Goal: Find specific page/section: Find specific page/section

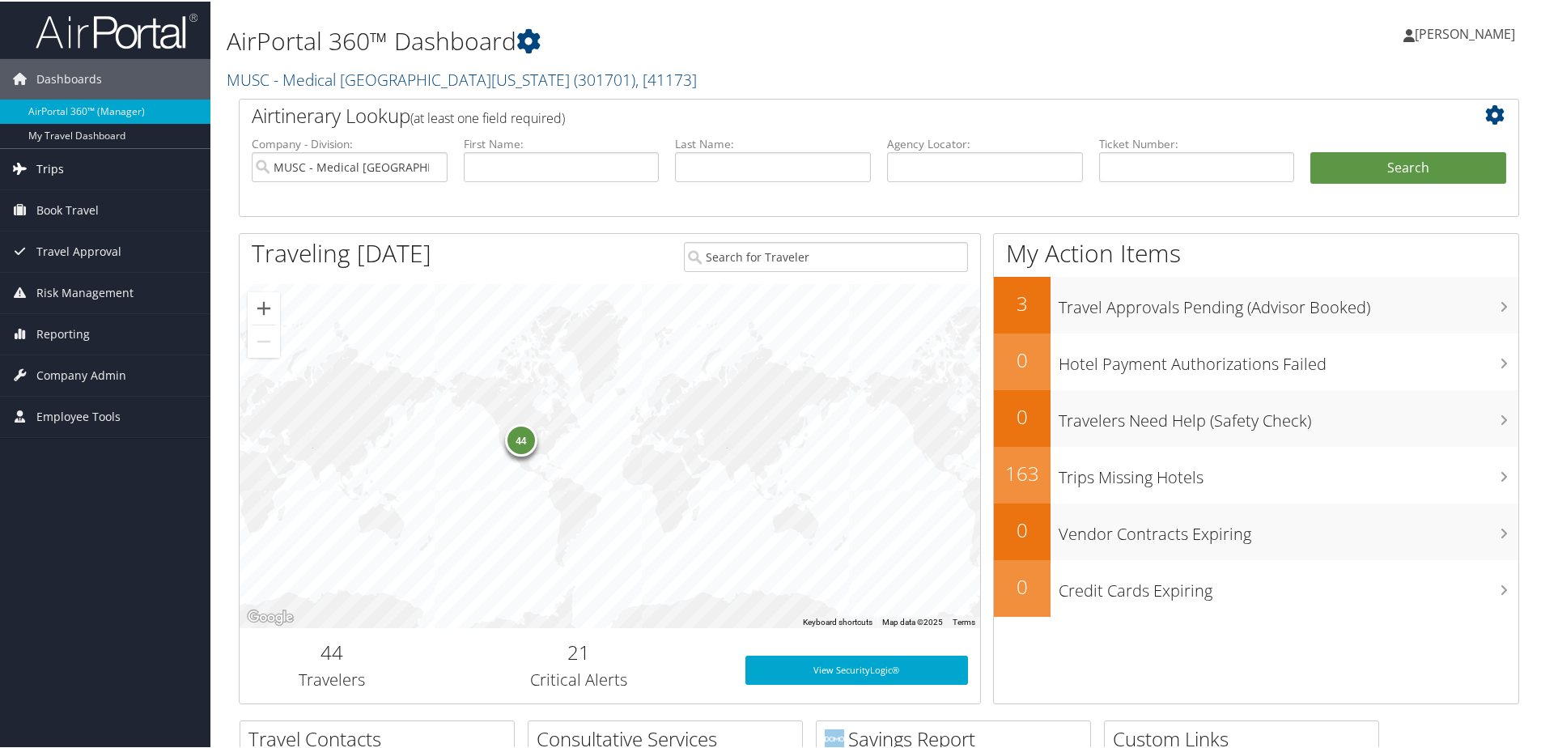
click at [121, 168] on link "Trips" at bounding box center [105, 167] width 210 height 40
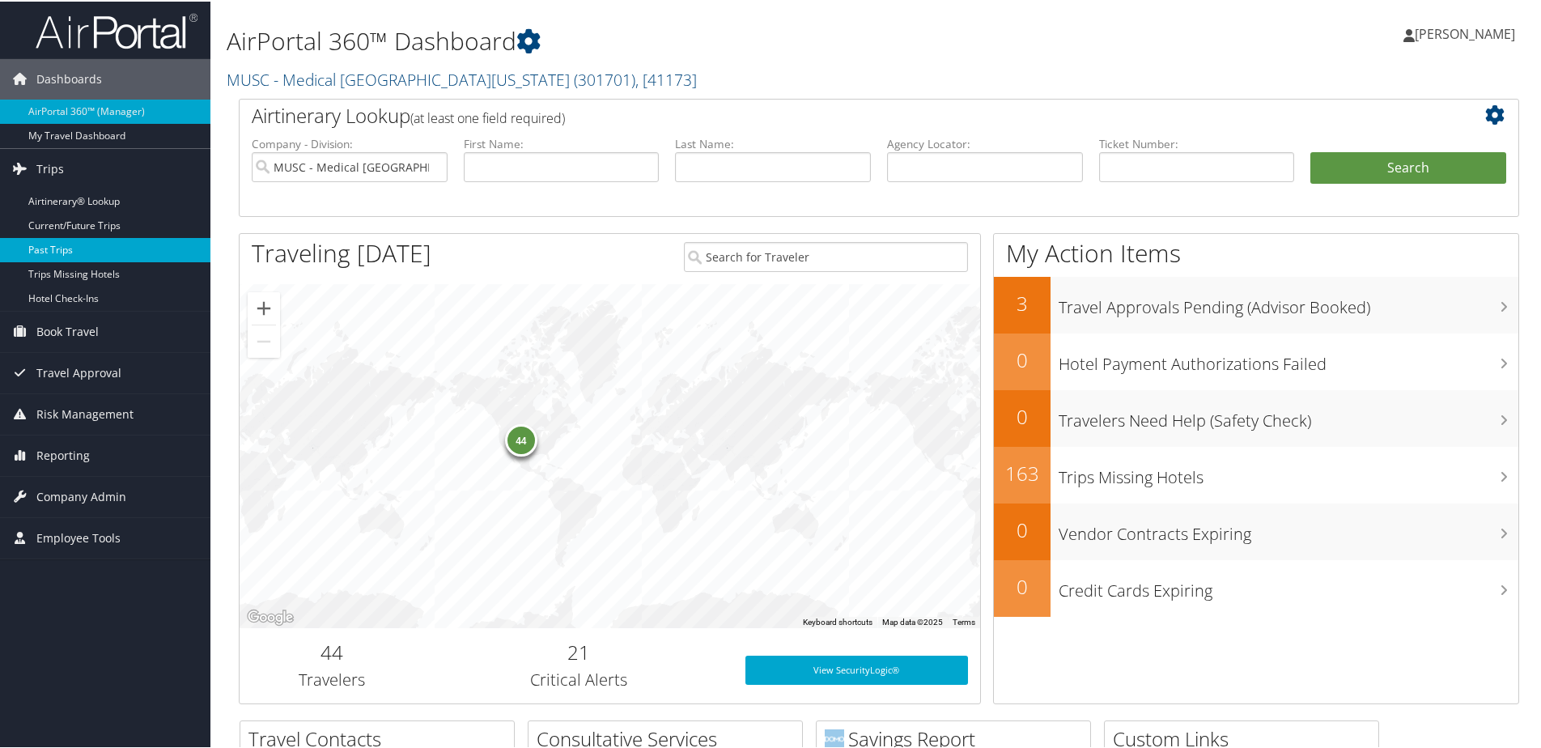
click at [130, 246] on link "Past Trips" at bounding box center [105, 248] width 210 height 24
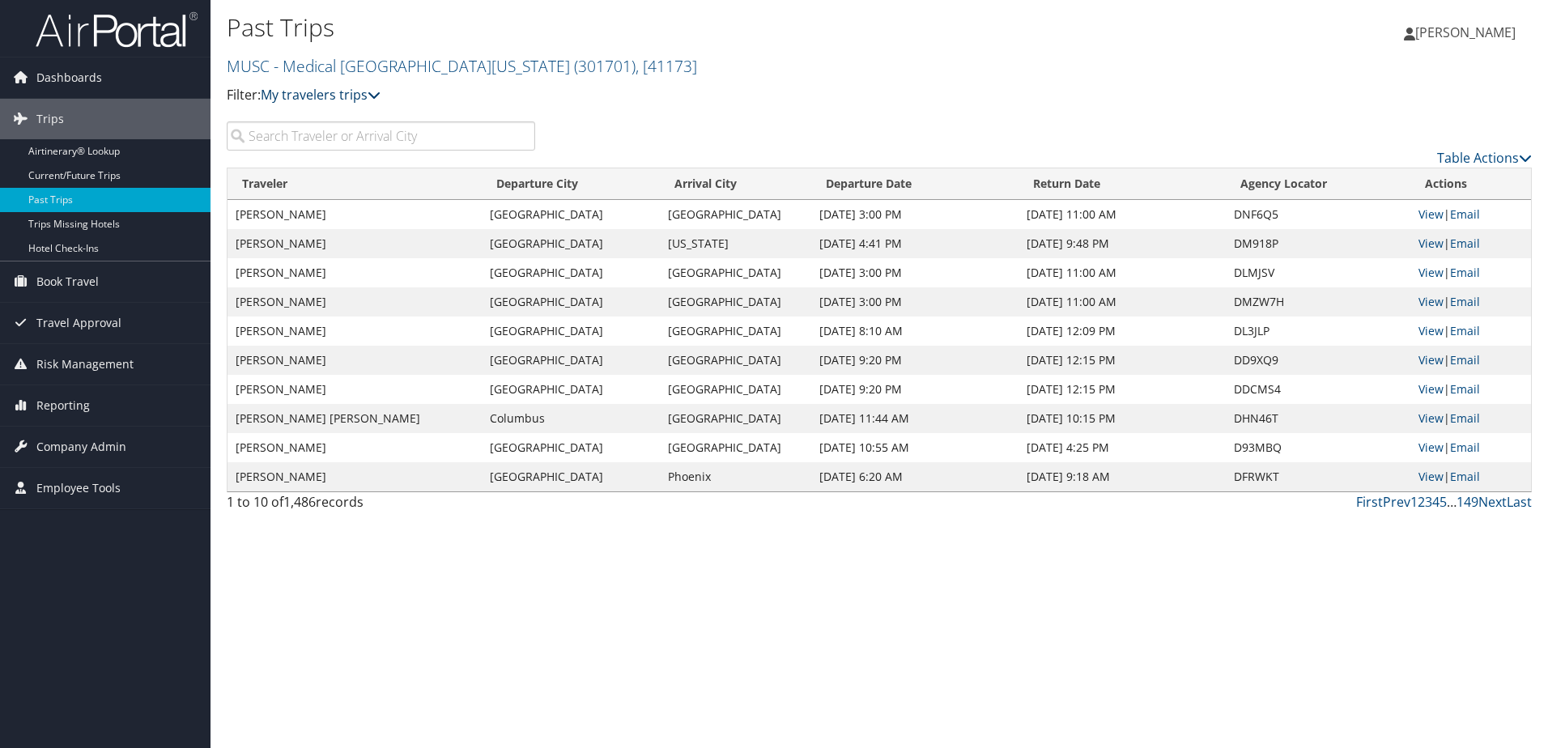
click at [380, 100] on icon at bounding box center [373, 94] width 13 height 13
click at [440, 141] on input "search" at bounding box center [381, 135] width 308 height 29
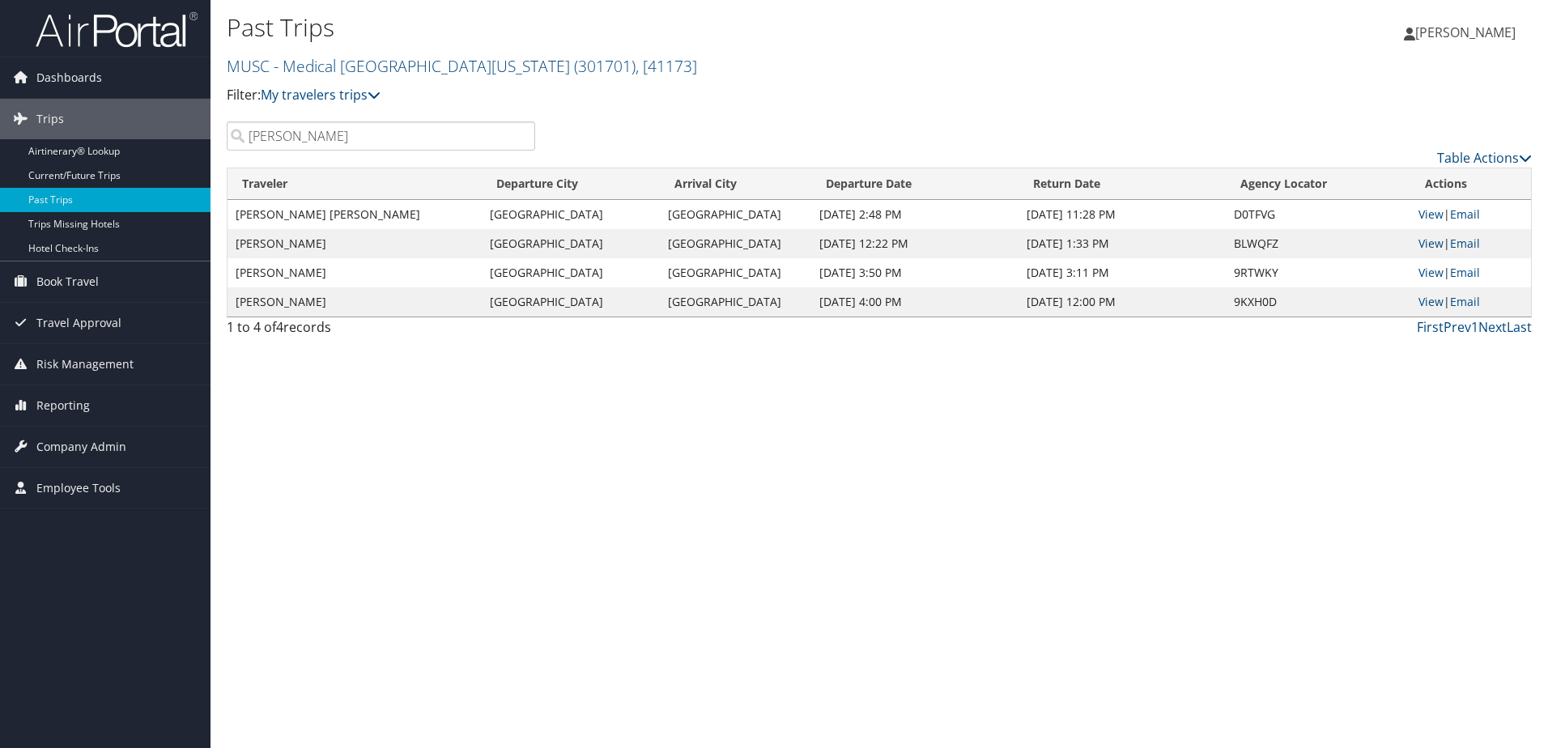
type input "kendall"
click at [374, 245] on td "KENDALL ROSE ROBERTS" at bounding box center [354, 243] width 254 height 29
click at [91, 278] on span "Book Travel" at bounding box center [67, 281] width 62 height 40
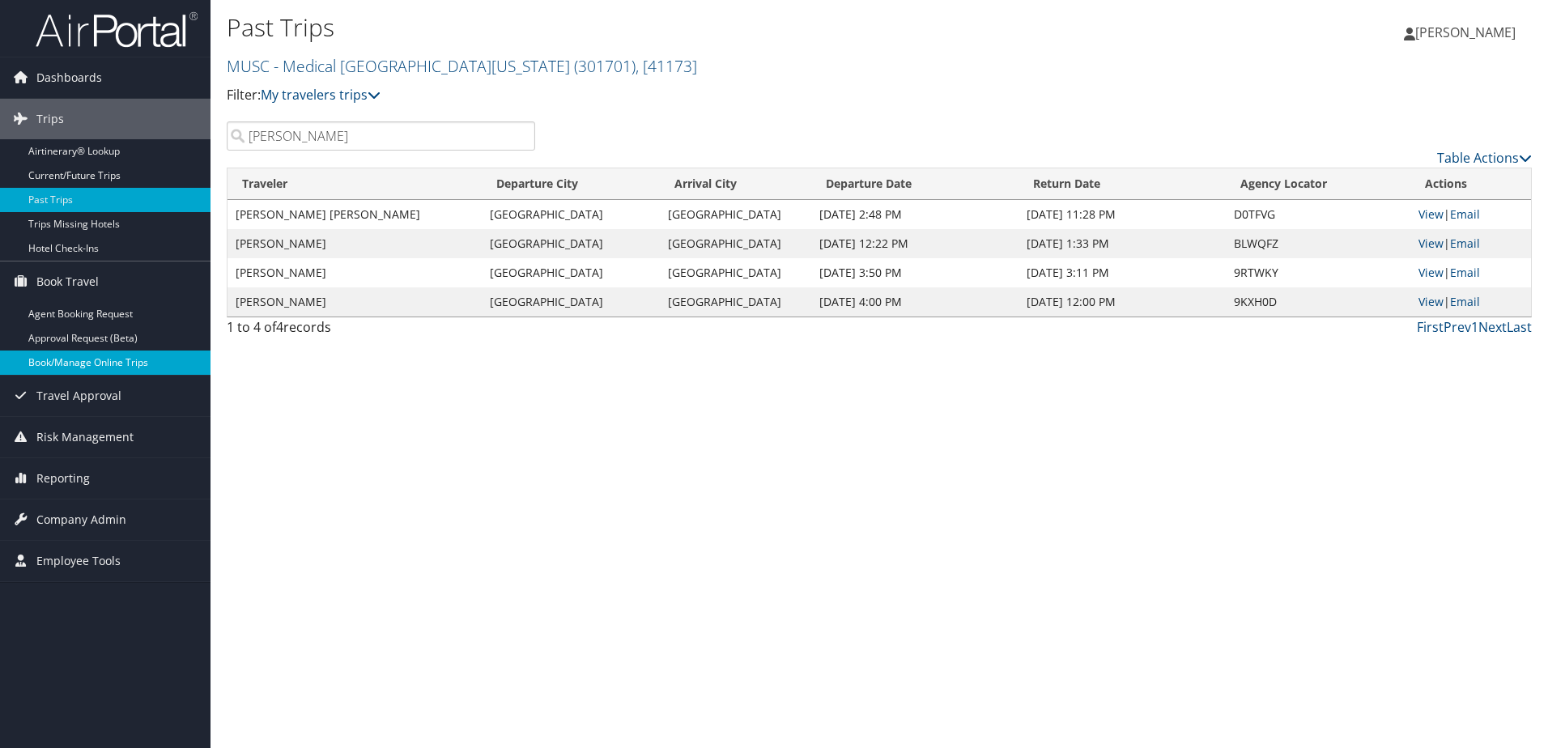
click at [111, 365] on link "Book/Manage Online Trips" at bounding box center [105, 362] width 210 height 24
click at [96, 278] on span "Book Travel" at bounding box center [67, 281] width 62 height 40
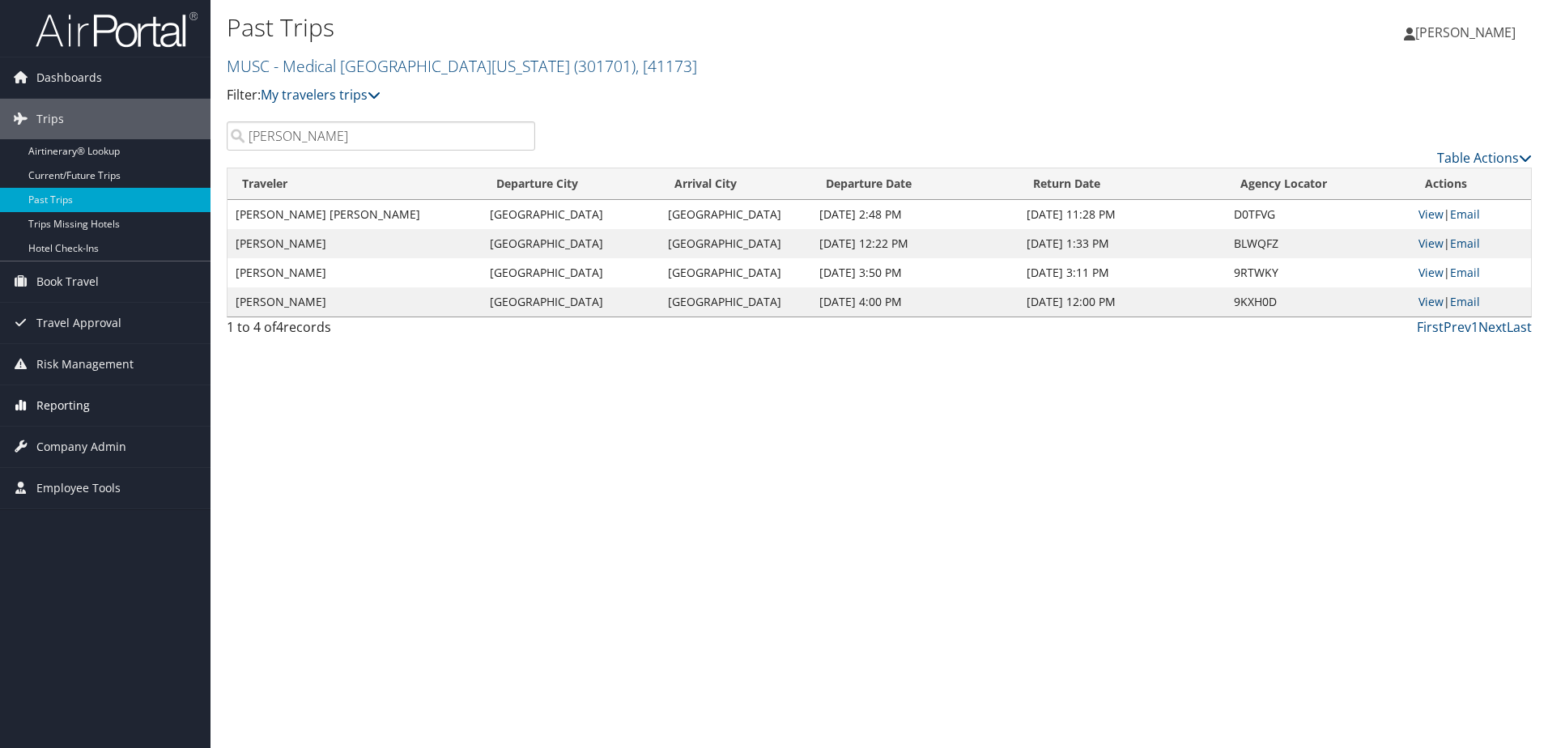
click at [64, 405] on span "Reporting" at bounding box center [62, 405] width 53 height 40
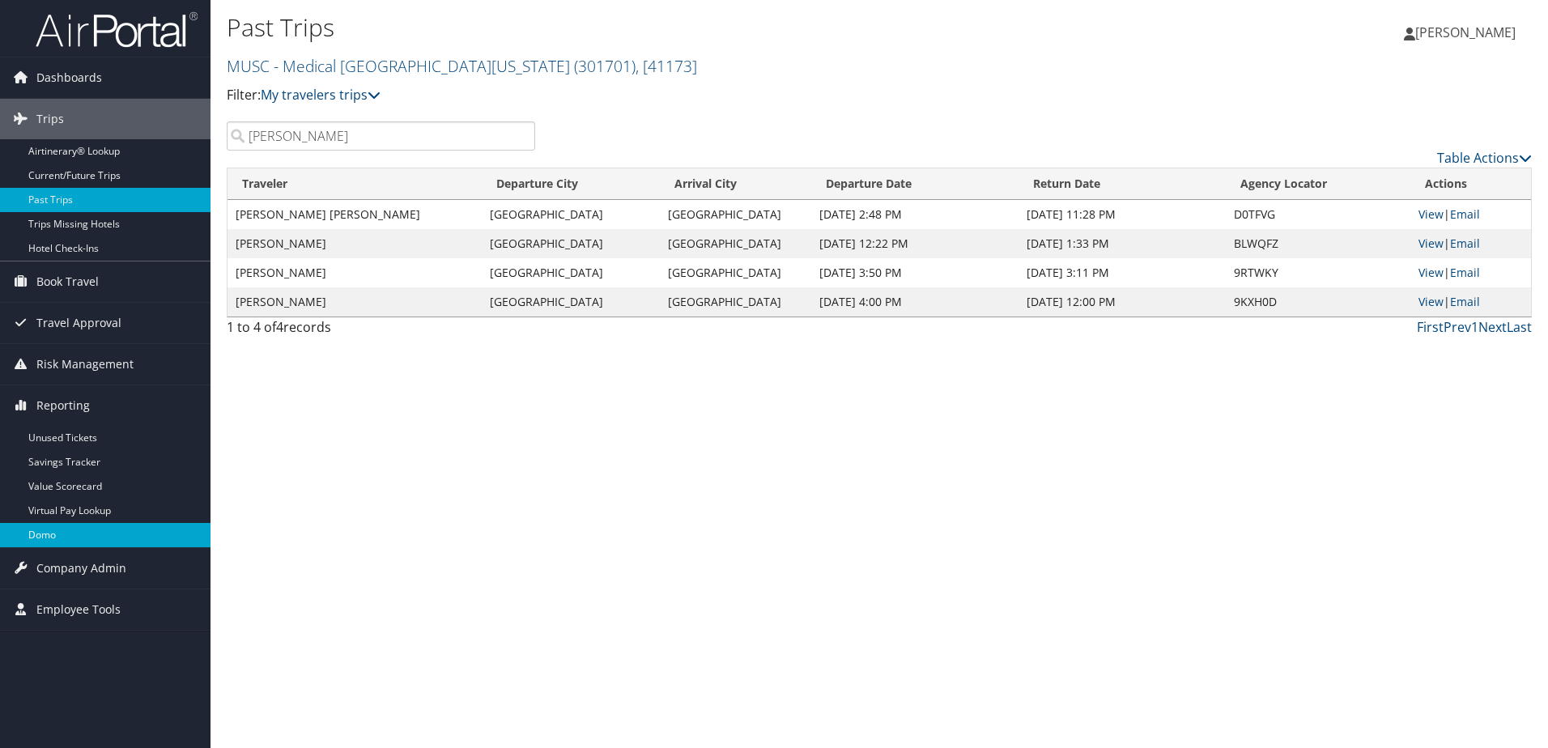
click at [136, 534] on link "Domo" at bounding box center [105, 535] width 210 height 24
